Goal: Task Accomplishment & Management: Manage account settings

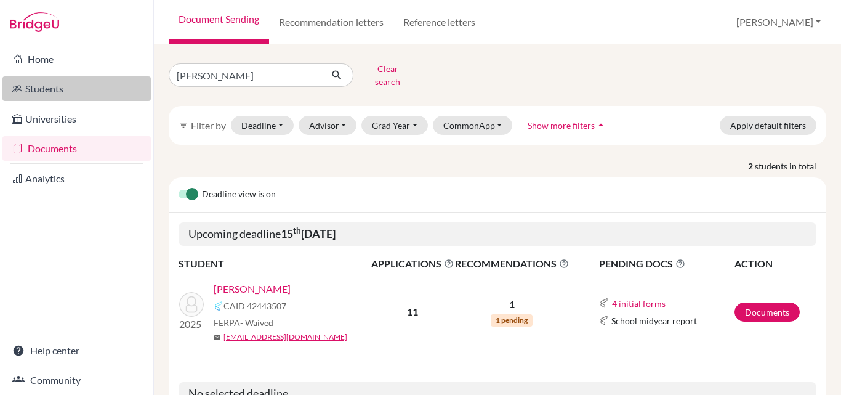
click at [29, 83] on link "Students" at bounding box center [76, 88] width 148 height 25
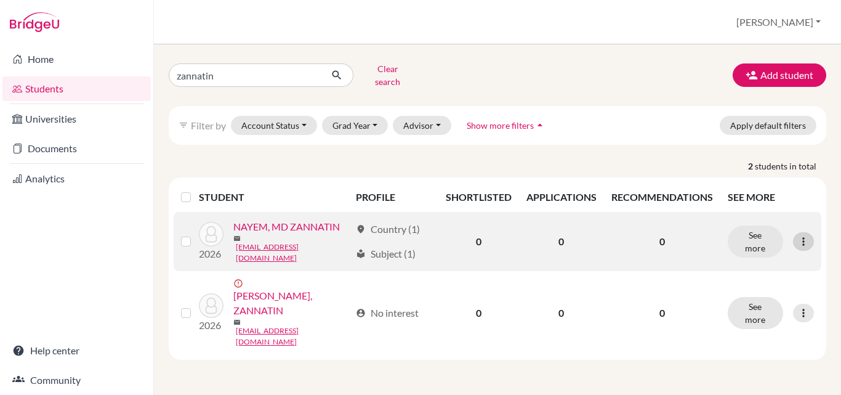
click at [804, 235] on icon at bounding box center [803, 241] width 12 height 12
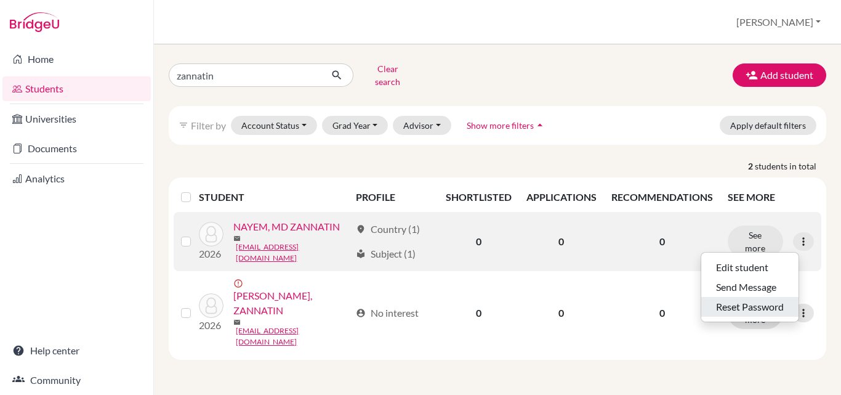
click at [757, 297] on button "Reset Password" at bounding box center [749, 307] width 97 height 20
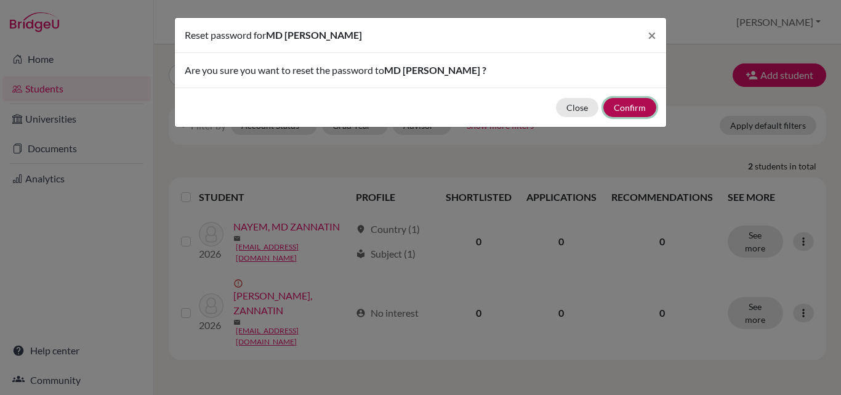
click at [623, 107] on button "Confirm" at bounding box center [629, 107] width 53 height 19
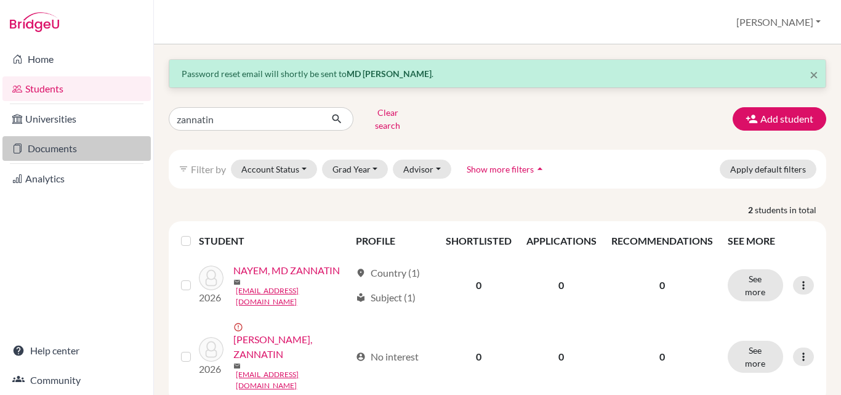
click at [76, 154] on link "Documents" at bounding box center [76, 148] width 148 height 25
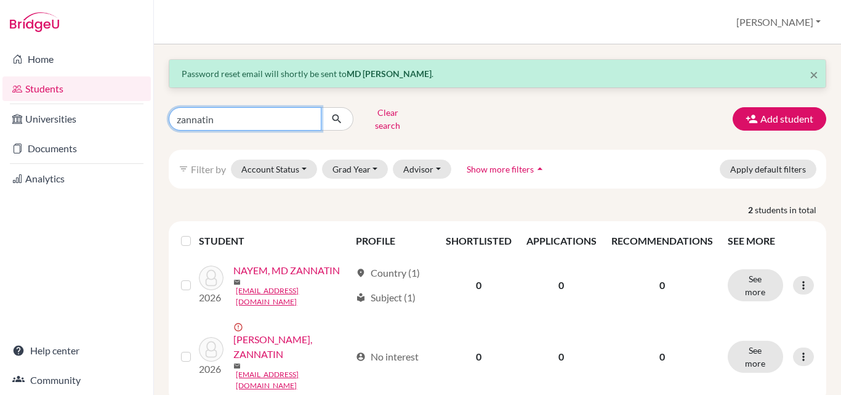
drag, startPoint x: 223, startPoint y: 115, endPoint x: 171, endPoint y: 126, distance: 53.5
click at [171, 126] on div "zannatin" at bounding box center [261, 118] width 185 height 23
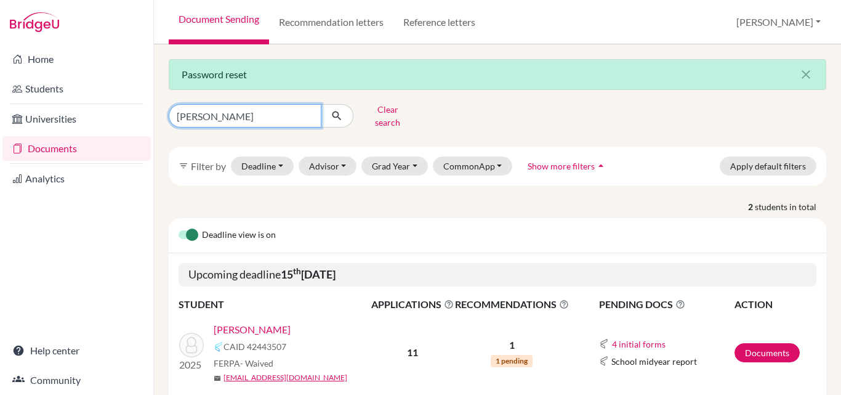
drag, startPoint x: 229, startPoint y: 111, endPoint x: 91, endPoint y: 135, distance: 140.6
click at [91, 135] on div "Home Students Universities Documents Analytics Help center Community Document S…" at bounding box center [420, 197] width 841 height 395
type input "r"
type input "afra"
click button "submit" at bounding box center [337, 115] width 33 height 23
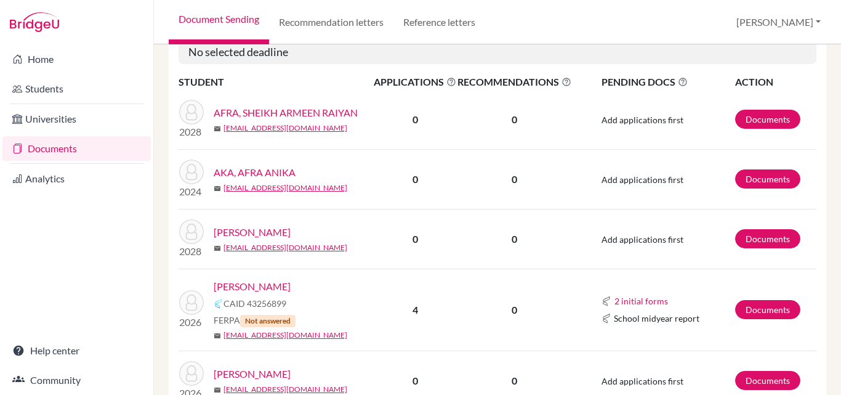
scroll to position [224, 0]
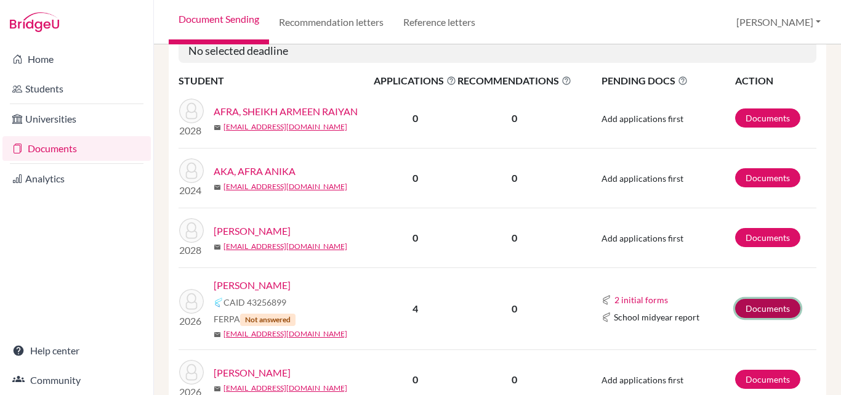
click at [759, 299] on link "Documents" at bounding box center [767, 308] width 65 height 19
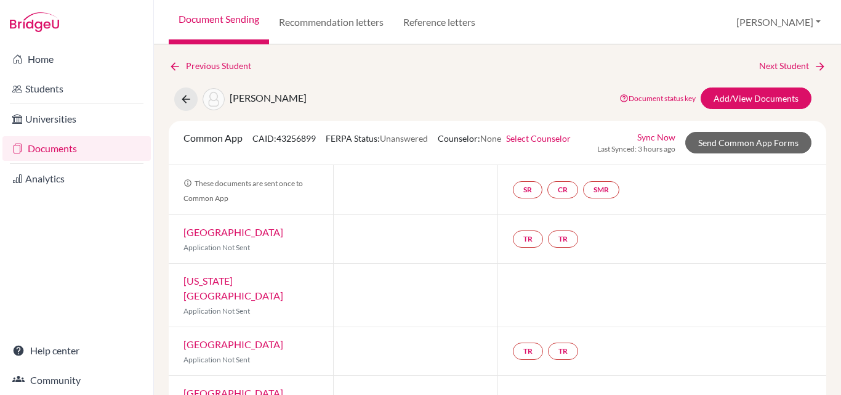
click at [543, 138] on link "Select Counselor" at bounding box center [538, 138] width 65 height 10
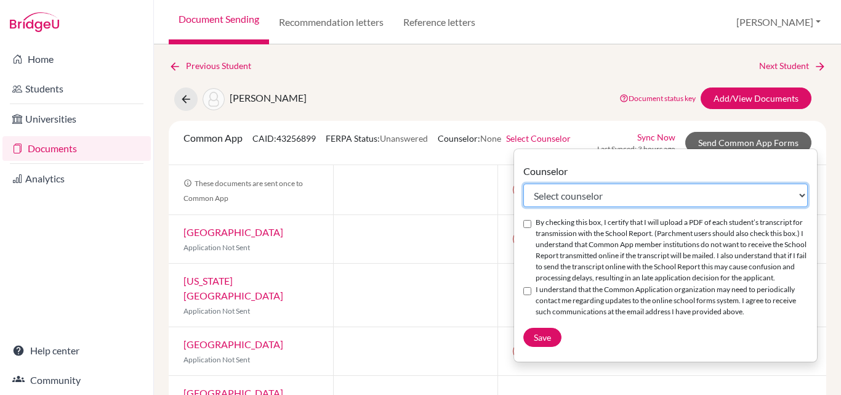
click at [608, 203] on select "Select counselor Tarana Ahmed M. Masum Bellah Chowdhury Dr Shivananda C S K M Z…" at bounding box center [665, 195] width 284 height 23
select select "206072"
click at [523, 184] on select "Select counselor Tarana Ahmed M. Masum Bellah Chowdhury Dr Shivananda C S K M Z…" at bounding box center [665, 195] width 284 height 23
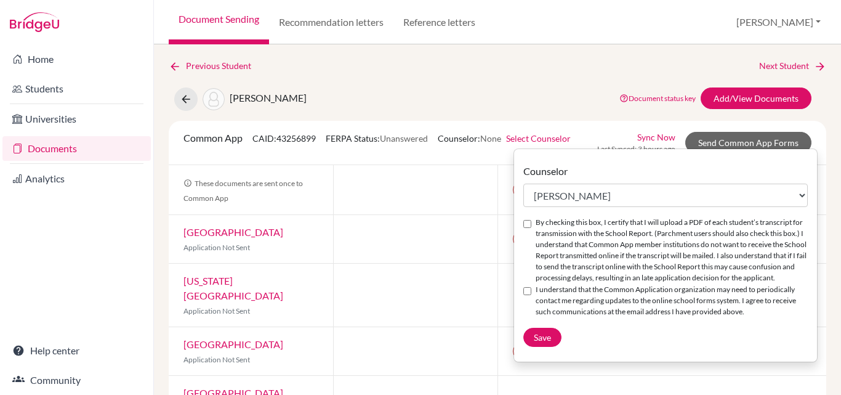
click at [527, 223] on input "By checking this box, I certify that I will upload a PDF of each student’s tran…" at bounding box center [527, 224] width 8 height 8
checkbox input "true"
click at [524, 294] on input "I understand that the Common Application organization may need to periodically …" at bounding box center [527, 291] width 8 height 8
checkbox input "true"
click at [548, 336] on span "Save" at bounding box center [542, 337] width 17 height 10
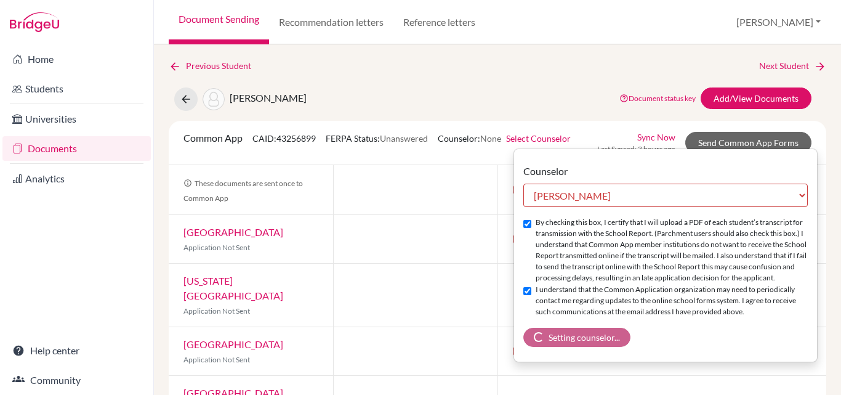
click at [637, 143] on link "Sync Now" at bounding box center [656, 137] width 38 height 13
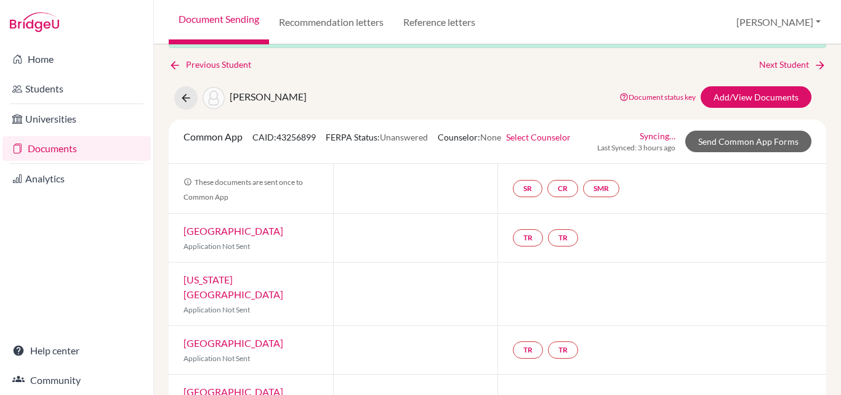
scroll to position [84, 0]
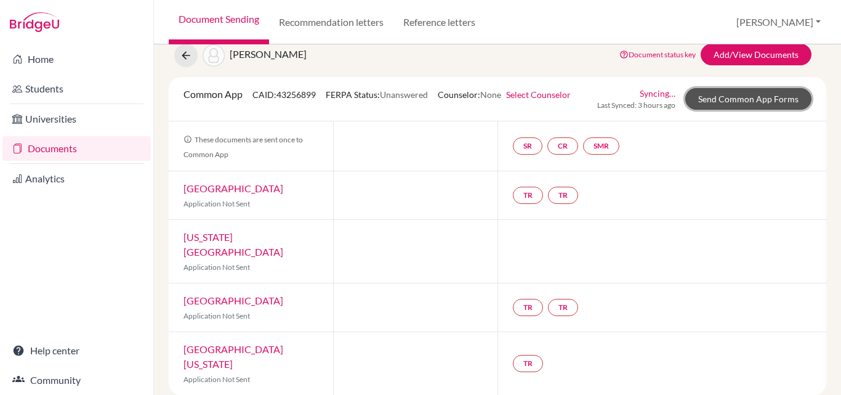
click at [685, 110] on link "Send Common App Forms" at bounding box center [748, 99] width 126 height 22
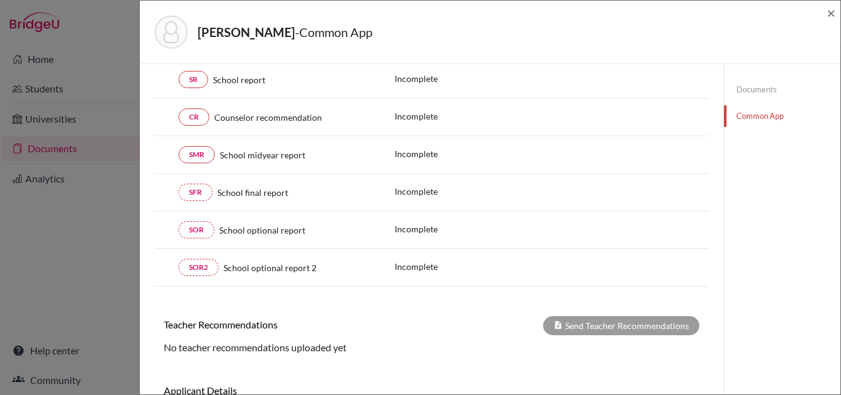
scroll to position [123, 0]
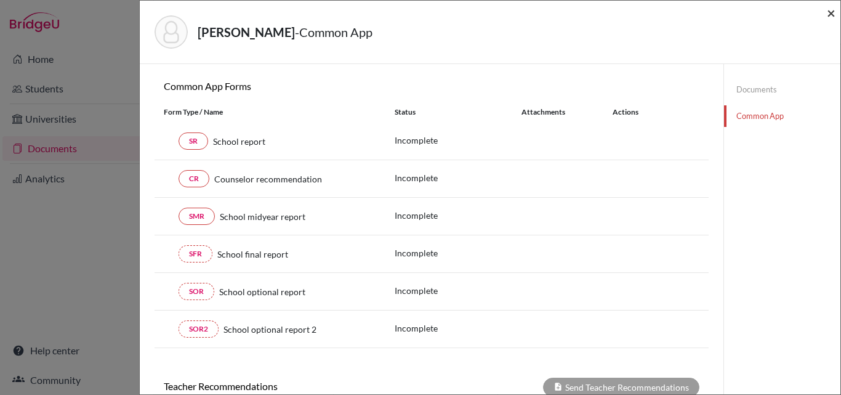
click at [831, 10] on span "×" at bounding box center [831, 13] width 9 height 18
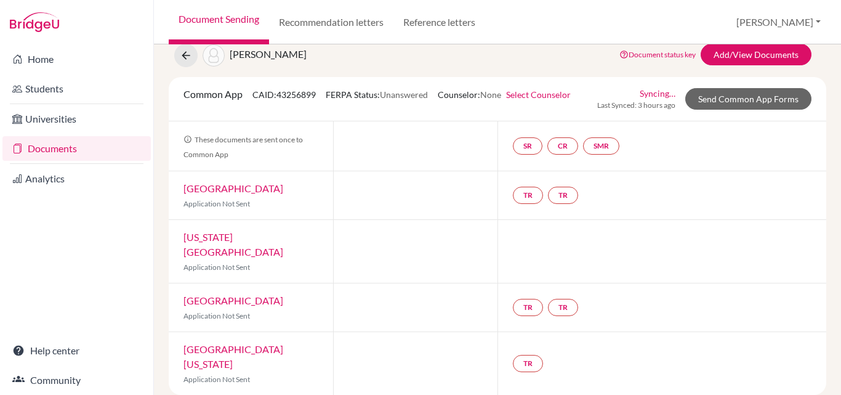
click at [325, 54] on div "[PERSON_NAME] Document status key TR Requirement. Document not uploaded yet. TR…" at bounding box center [497, 55] width 676 height 23
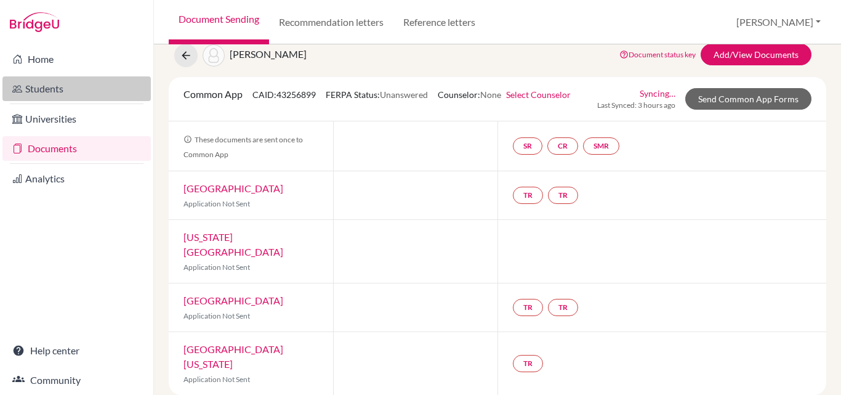
click at [59, 93] on link "Students" at bounding box center [76, 88] width 148 height 25
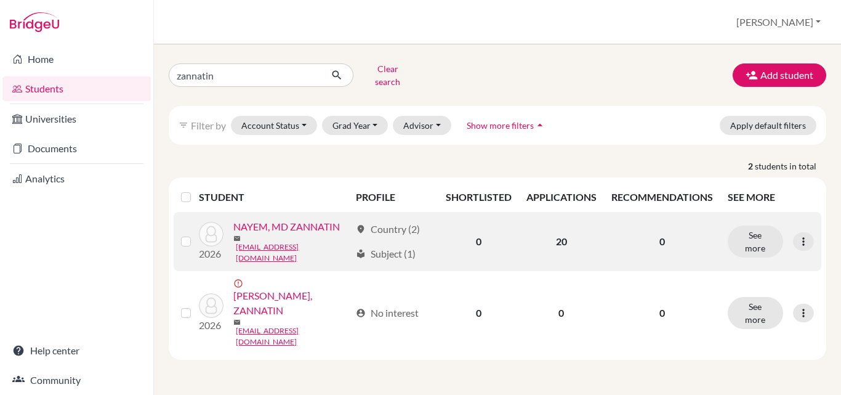
click at [297, 219] on link "NAYEM, MD ZANNATIN" at bounding box center [286, 226] width 107 height 15
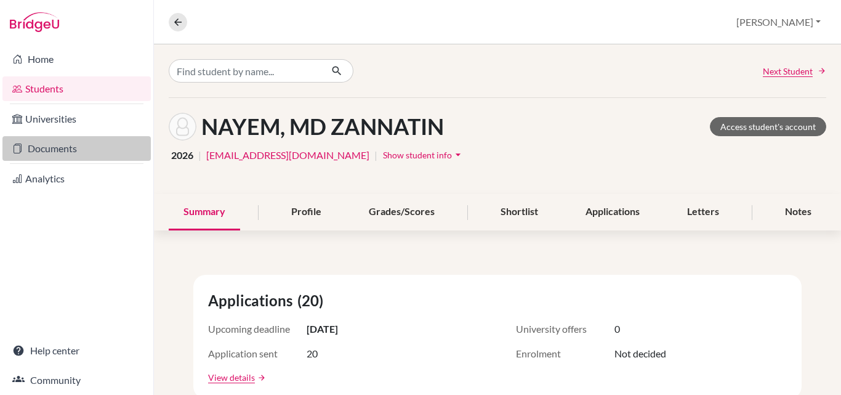
click at [59, 148] on link "Documents" at bounding box center [76, 148] width 148 height 25
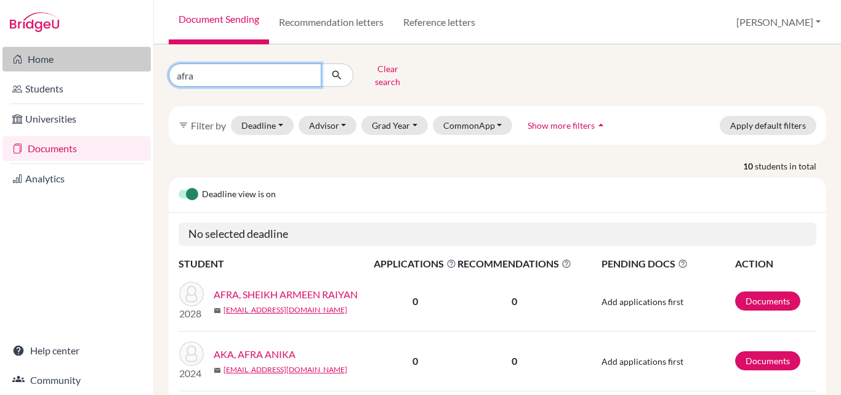
drag, startPoint x: 264, startPoint y: 74, endPoint x: 111, endPoint y: 69, distance: 153.4
click at [111, 69] on div "Home Students Universities Documents Analytics Help center Community Document S…" at bounding box center [420, 197] width 841 height 395
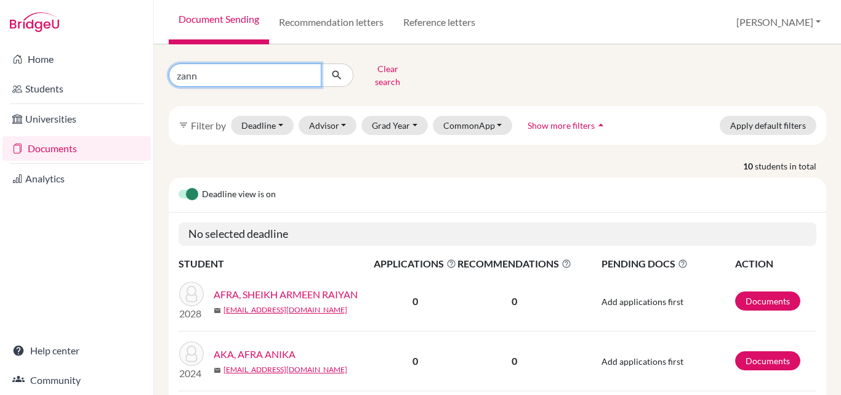
type input "zannatin"
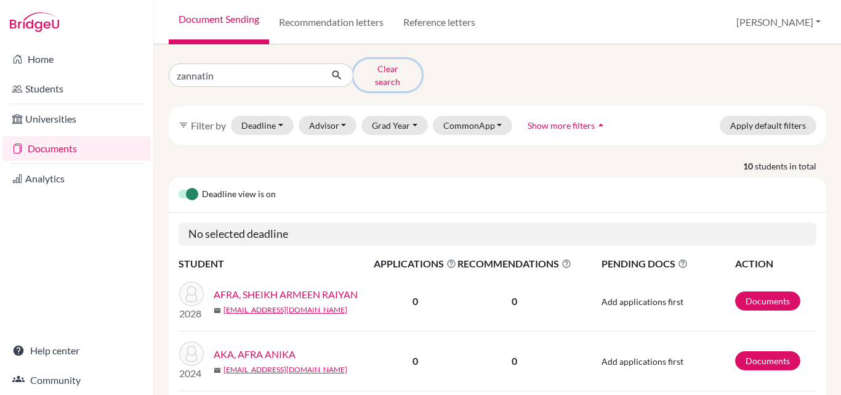
drag, startPoint x: 374, startPoint y: 73, endPoint x: 320, endPoint y: 132, distance: 80.6
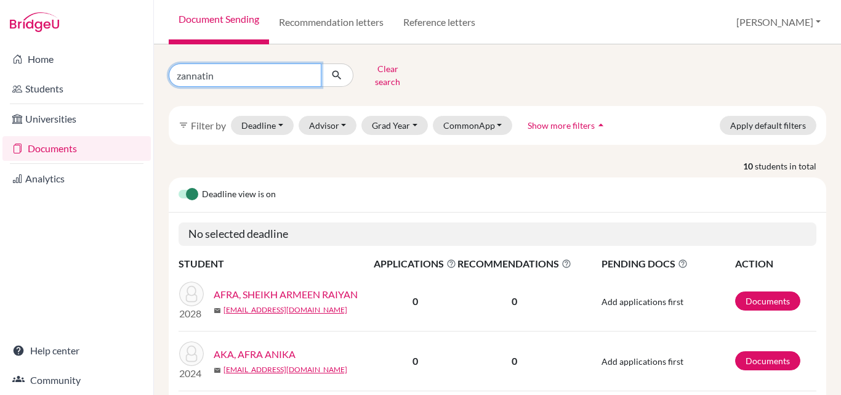
click at [255, 67] on input "zannatin" at bounding box center [245, 74] width 153 height 23
click button "submit" at bounding box center [337, 74] width 33 height 23
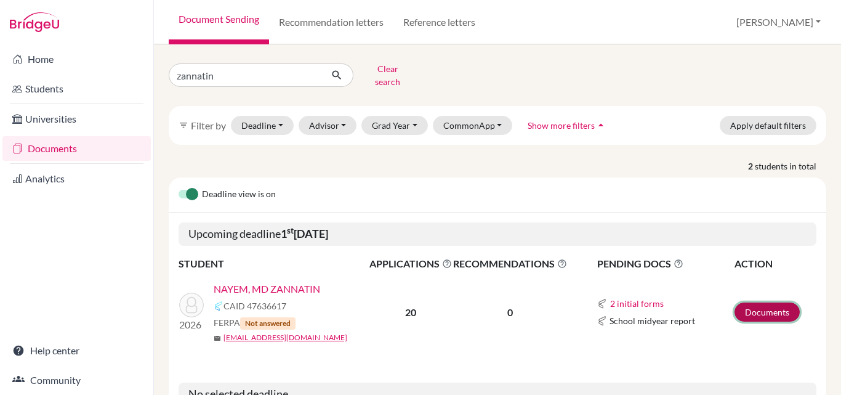
click at [767, 302] on link "Documents" at bounding box center [767, 311] width 65 height 19
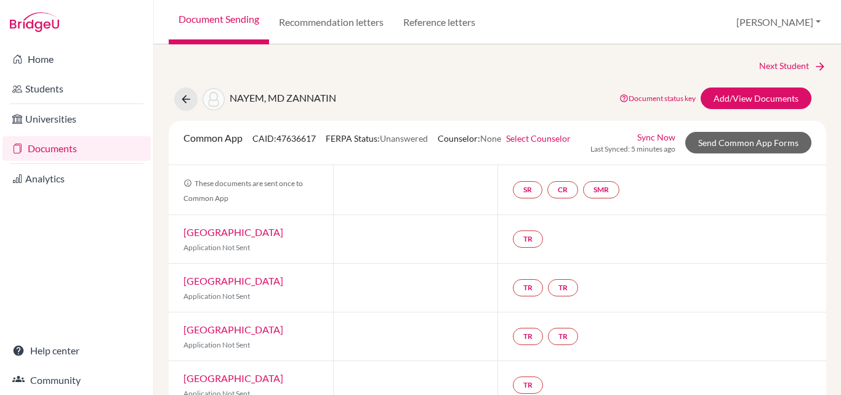
click at [637, 143] on link "Sync Now" at bounding box center [656, 137] width 38 height 13
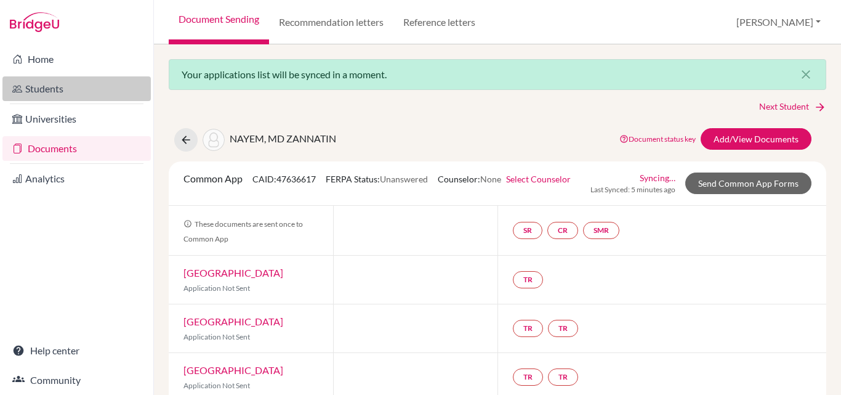
click at [54, 92] on link "Students" at bounding box center [76, 88] width 148 height 25
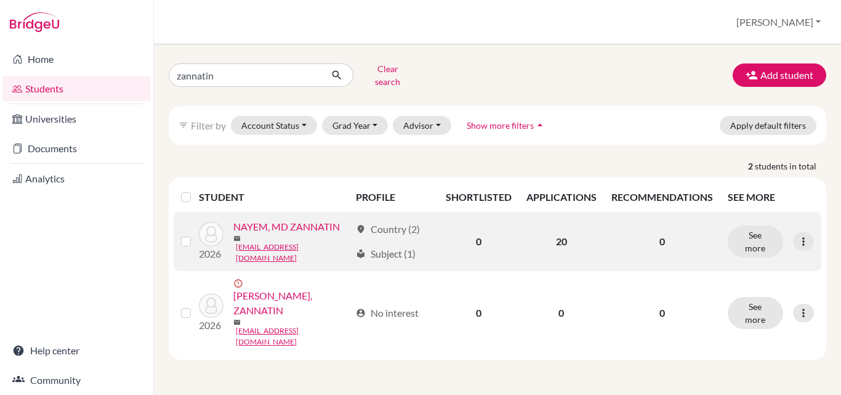
click at [315, 219] on link "NAYEM, MD ZANNATIN" at bounding box center [286, 226] width 107 height 15
click at [804, 235] on icon at bounding box center [803, 241] width 12 height 12
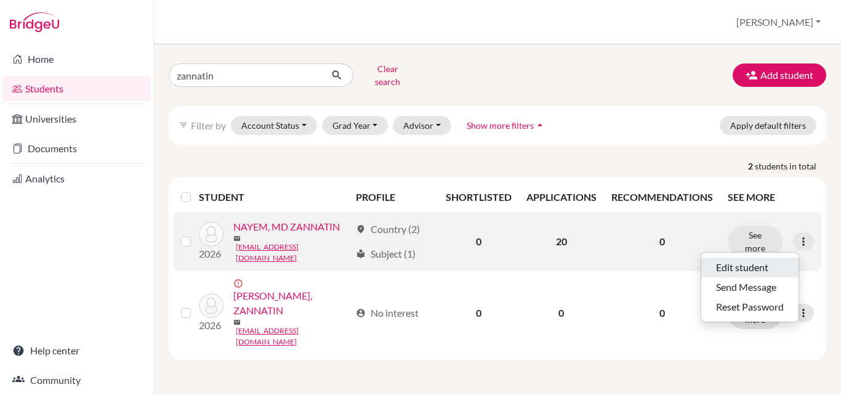
click at [757, 259] on button "Edit student" at bounding box center [749, 267] width 97 height 20
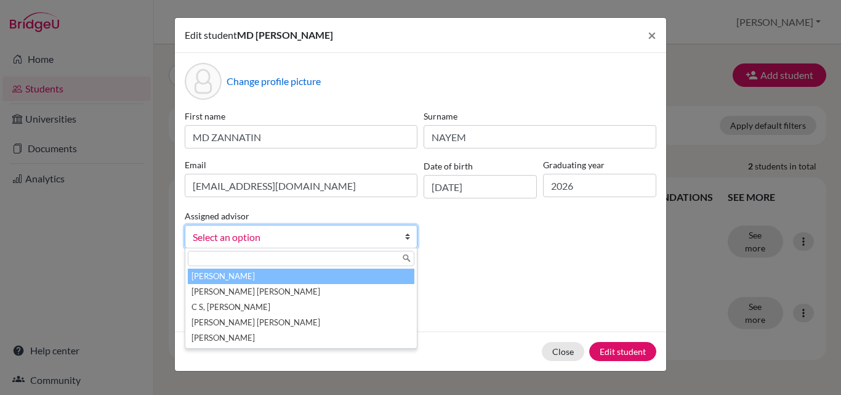
click at [342, 234] on span "Select an option" at bounding box center [293, 237] width 201 height 16
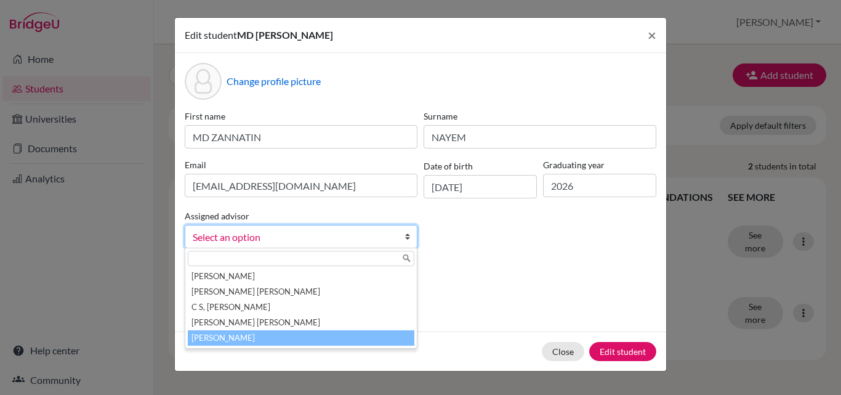
click at [288, 334] on li "Sultana, Tahmina" at bounding box center [301, 337] width 227 height 15
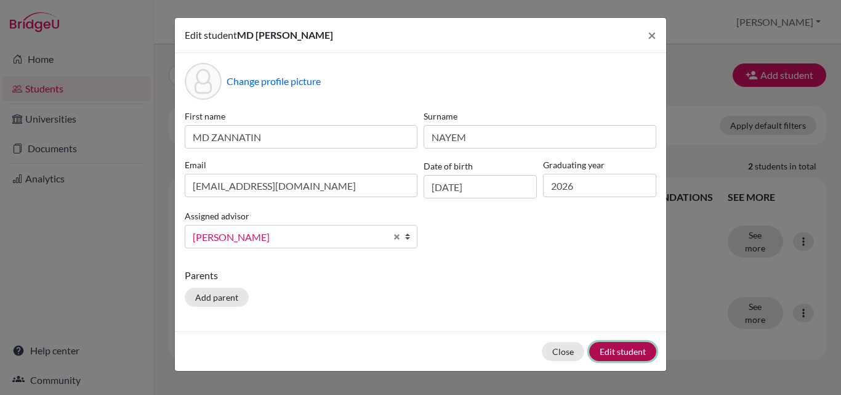
click at [621, 347] on button "Edit student" at bounding box center [622, 351] width 67 height 19
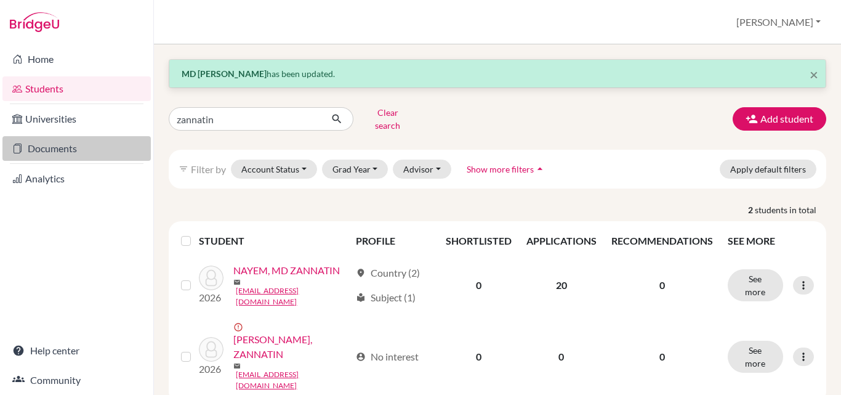
click at [41, 145] on link "Documents" at bounding box center [76, 148] width 148 height 25
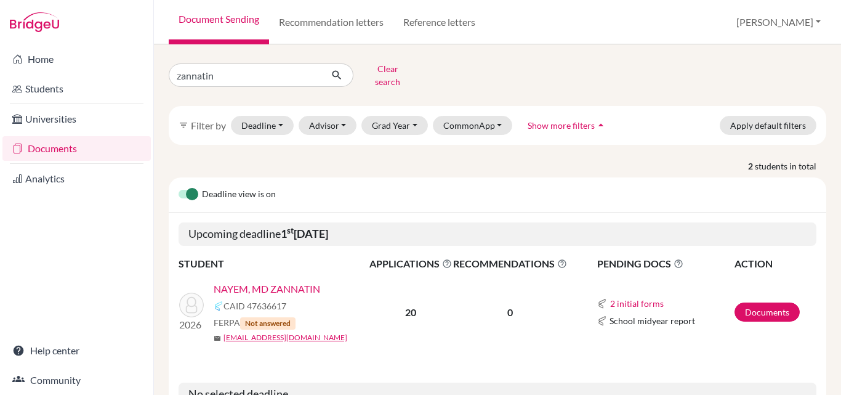
click at [292, 281] on link "NAYEM, MD ZANNATIN" at bounding box center [267, 288] width 107 height 15
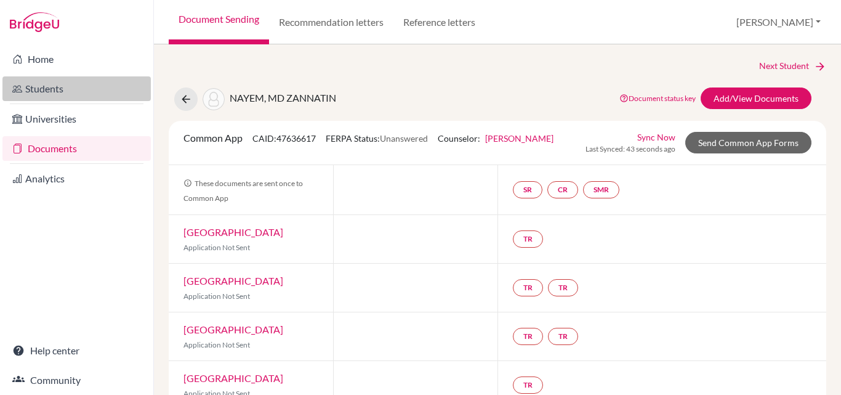
click at [49, 89] on link "Students" at bounding box center [76, 88] width 148 height 25
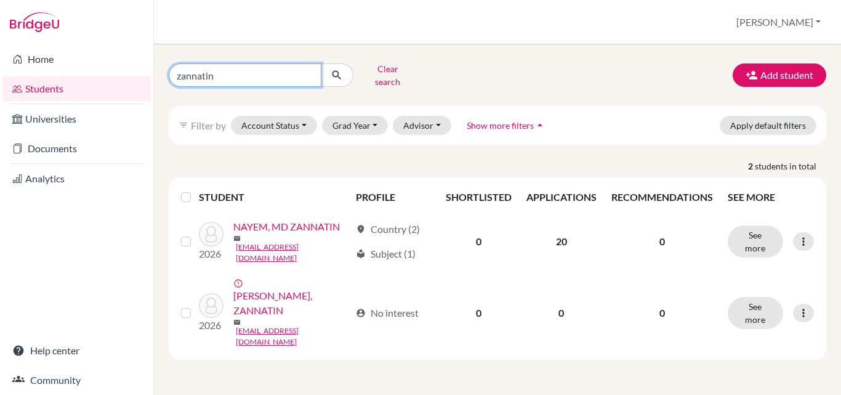
drag, startPoint x: 257, startPoint y: 71, endPoint x: 63, endPoint y: 86, distance: 194.0
click at [63, 86] on div "Home Students Universities Documents Analytics Help center Community Students o…" at bounding box center [420, 197] width 841 height 395
type input "afra"
click button "submit" at bounding box center [337, 74] width 33 height 23
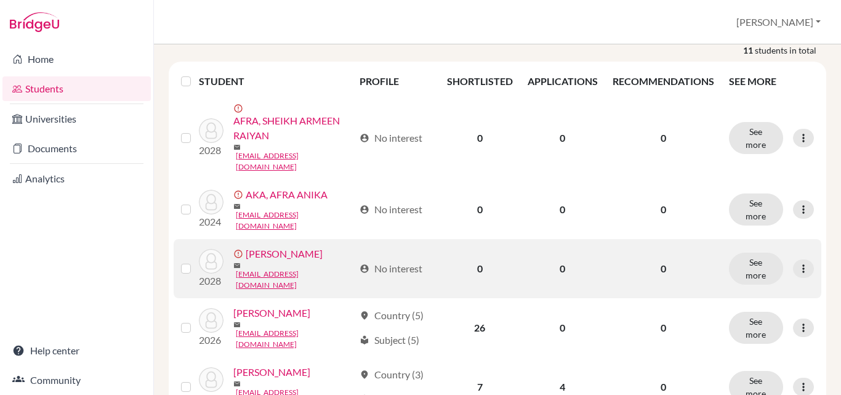
scroll to position [123, 0]
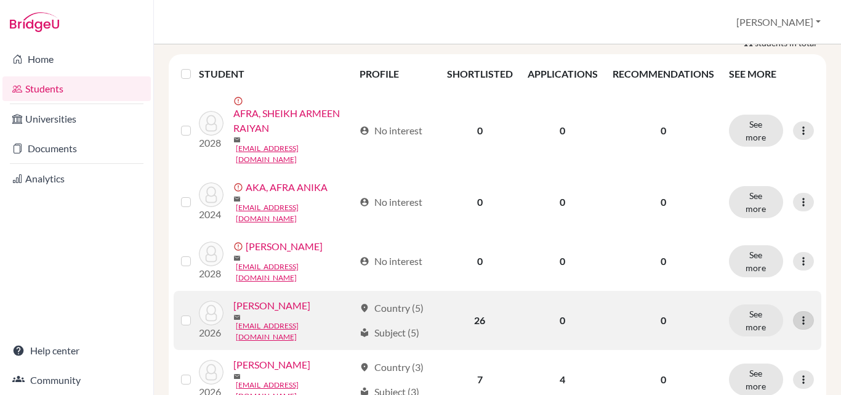
click at [797, 314] on icon at bounding box center [803, 320] width 12 height 12
click at [749, 305] on button "Edit student" at bounding box center [740, 315] width 97 height 20
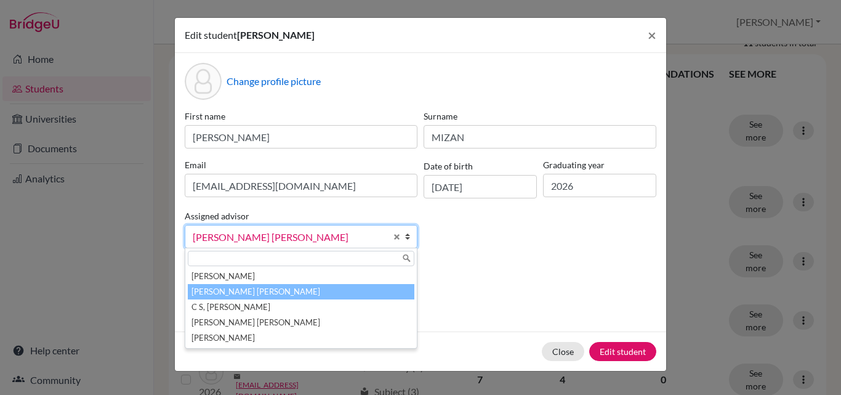
click at [343, 240] on span "Chowdhury, M. Masum Bellah" at bounding box center [289, 237] width 193 height 16
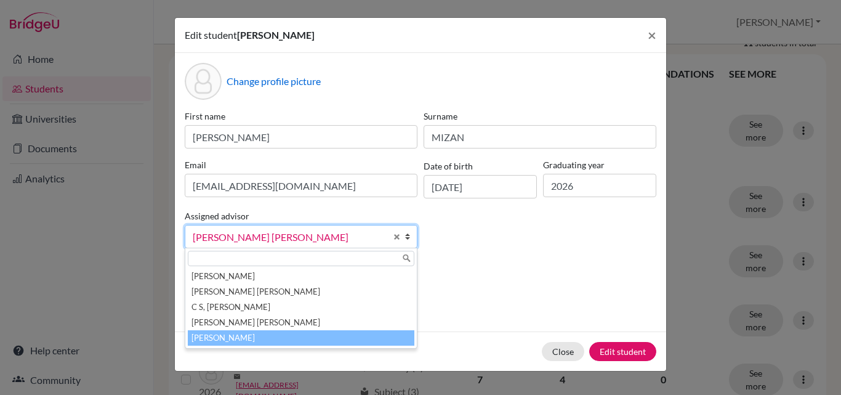
click at [254, 339] on li "[PERSON_NAME]" at bounding box center [301, 337] width 227 height 15
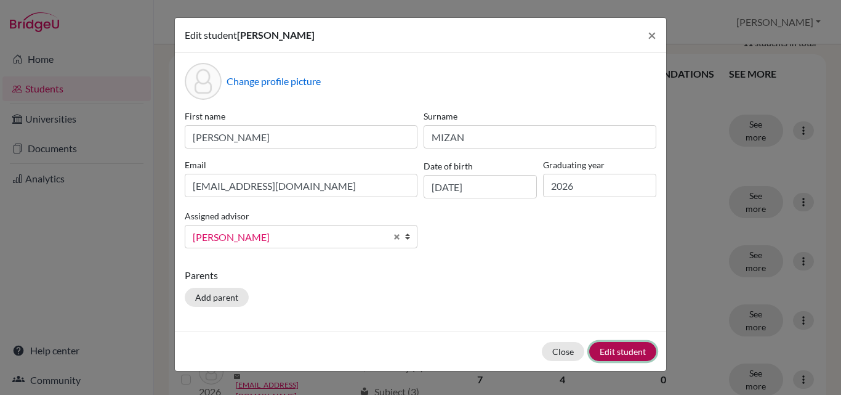
click at [617, 353] on button "Edit student" at bounding box center [622, 351] width 67 height 19
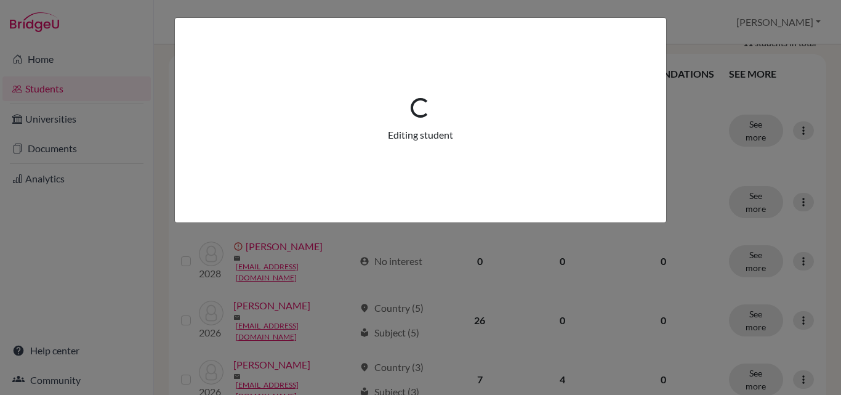
scroll to position [0, 0]
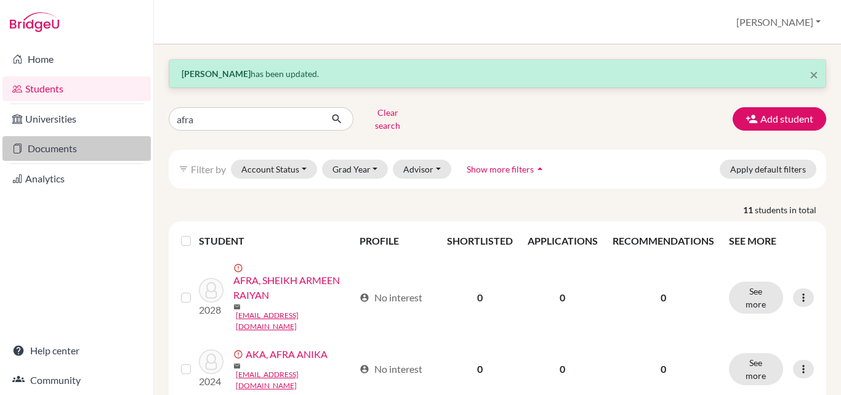
click at [63, 146] on link "Documents" at bounding box center [76, 148] width 148 height 25
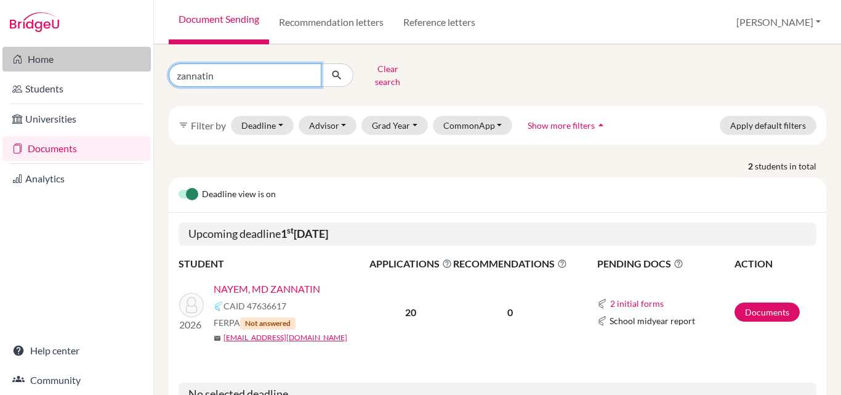
drag, startPoint x: 225, startPoint y: 68, endPoint x: 115, endPoint y: 59, distance: 110.6
click at [115, 59] on div "Home Students Universities Documents Analytics Help center Community Document S…" at bounding box center [420, 197] width 841 height 395
type input "afra"
click button "submit" at bounding box center [337, 74] width 33 height 23
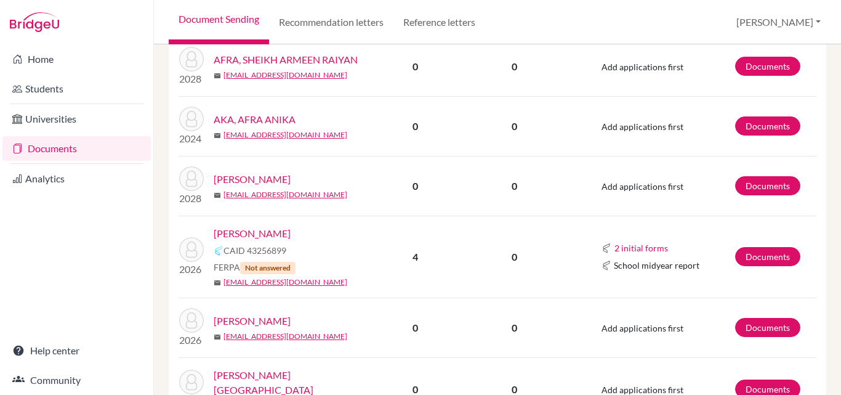
scroll to position [246, 0]
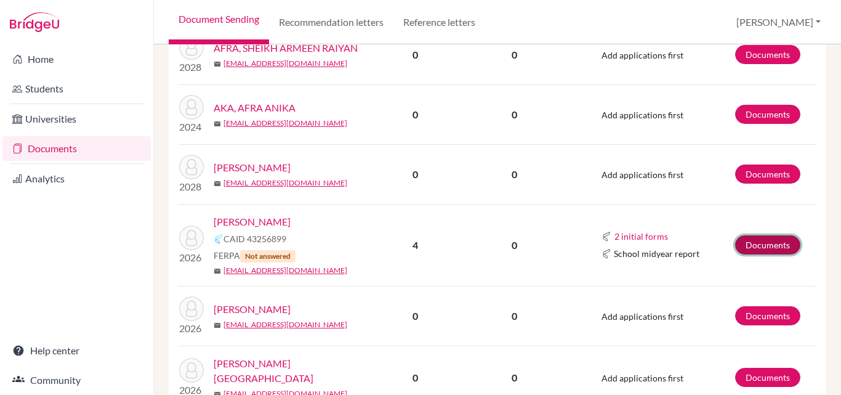
click at [757, 237] on link "Documents" at bounding box center [767, 244] width 65 height 19
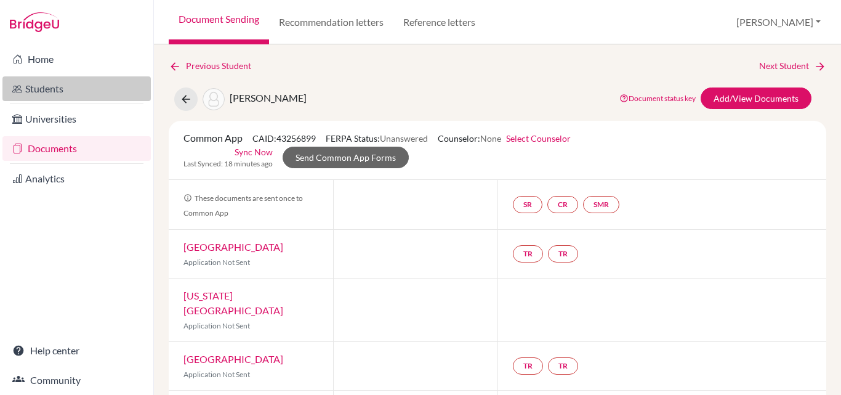
click at [38, 90] on link "Students" at bounding box center [76, 88] width 148 height 25
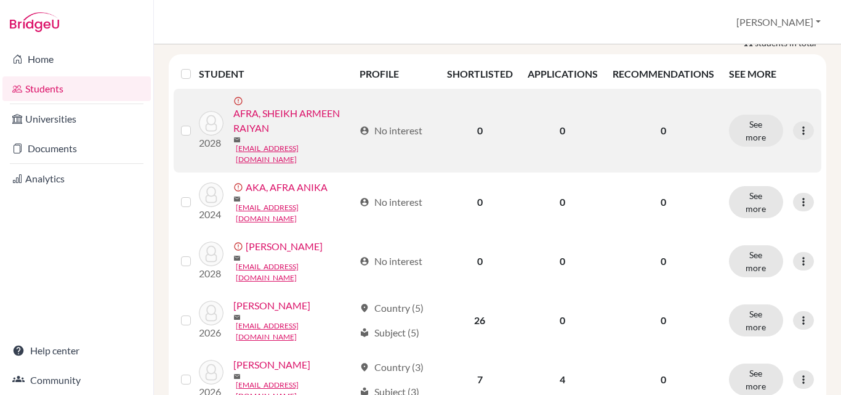
scroll to position [185, 0]
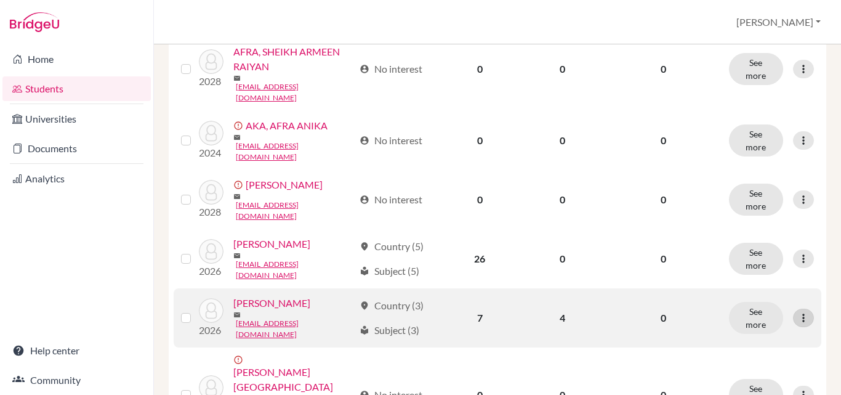
click at [797, 312] on icon at bounding box center [803, 318] width 12 height 12
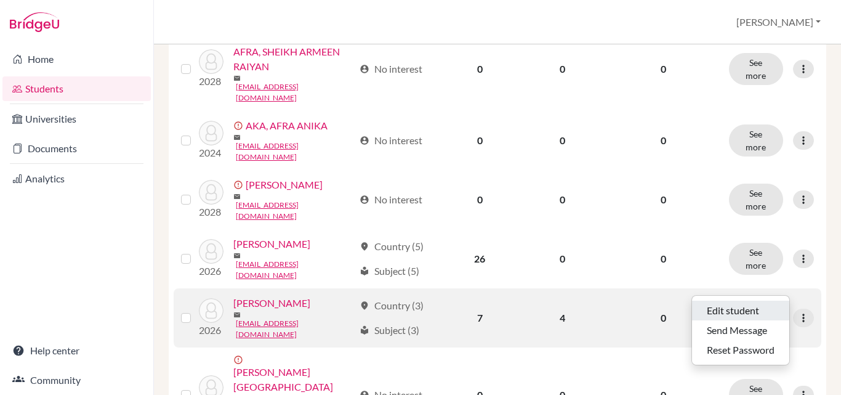
click at [748, 302] on button "Edit student" at bounding box center [740, 311] width 97 height 20
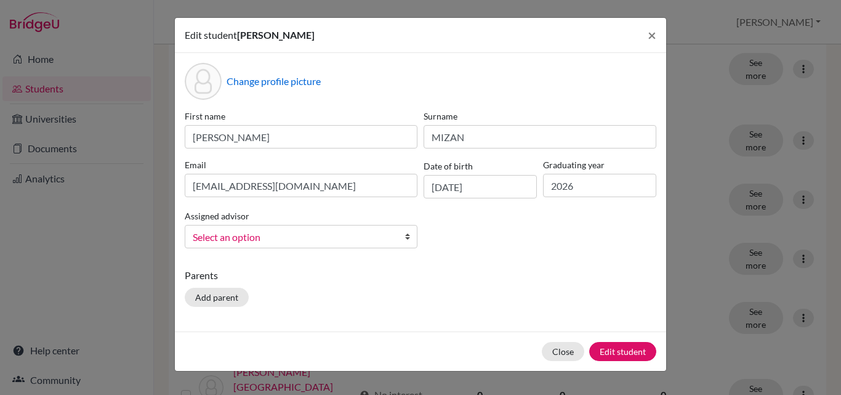
click at [289, 235] on span "Select an option" at bounding box center [293, 237] width 201 height 16
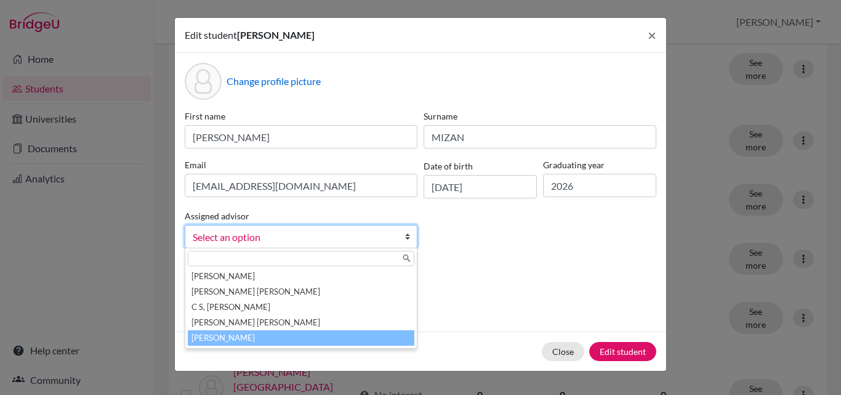
click at [256, 333] on li "[PERSON_NAME]" at bounding box center [301, 337] width 227 height 15
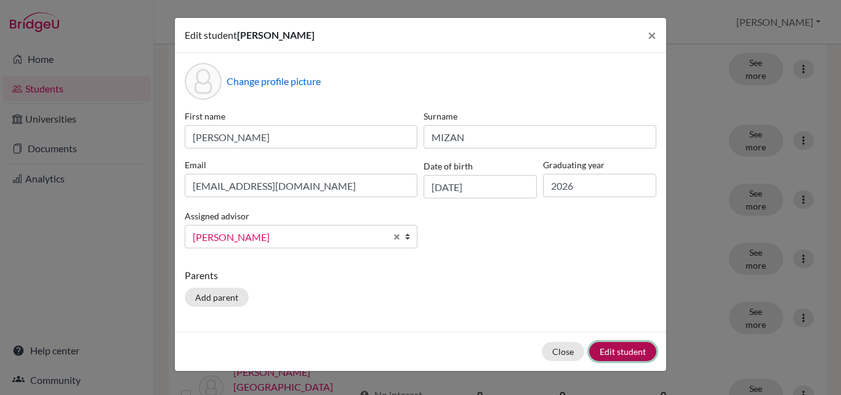
click at [625, 354] on button "Edit student" at bounding box center [622, 351] width 67 height 19
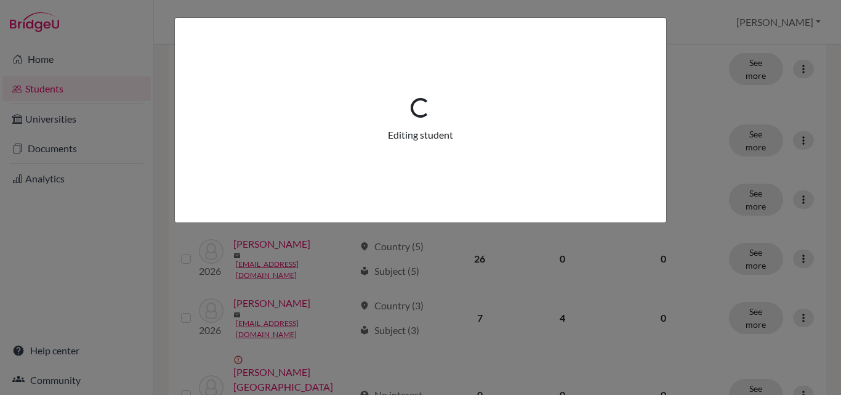
scroll to position [0, 0]
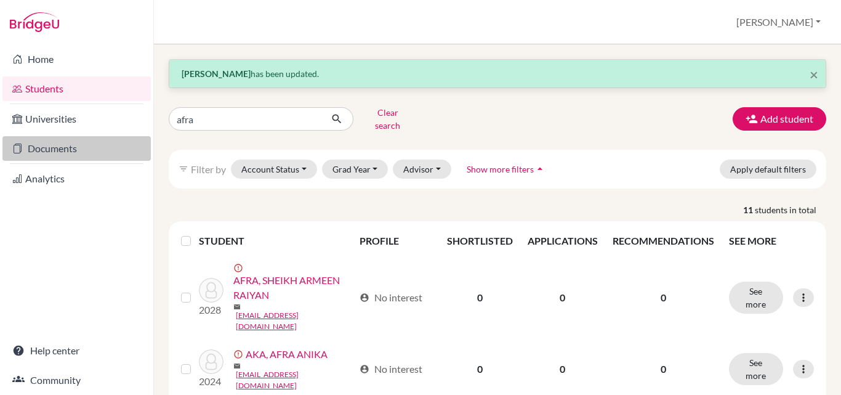
click at [68, 145] on link "Documents" at bounding box center [76, 148] width 148 height 25
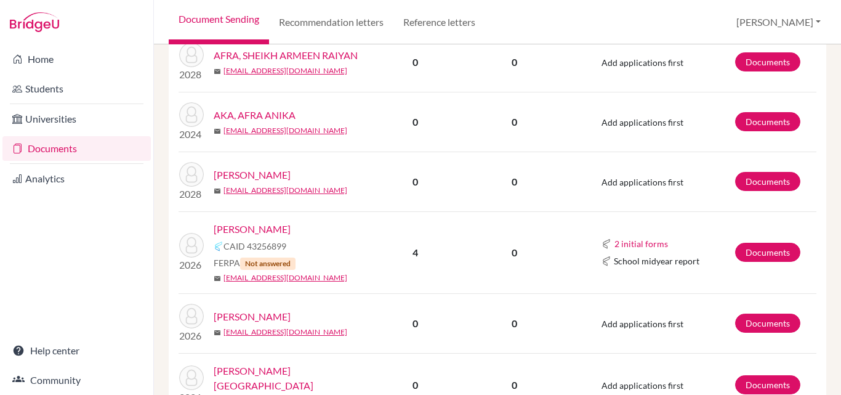
scroll to position [246, 0]
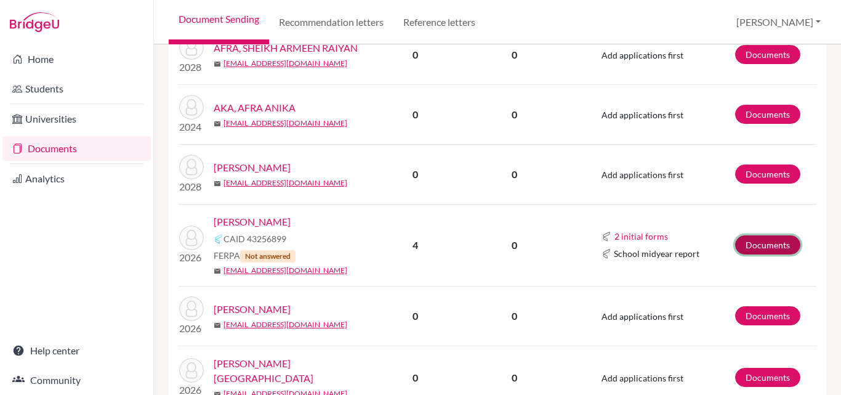
click at [746, 235] on link "Documents" at bounding box center [767, 244] width 65 height 19
